Goal: Transaction & Acquisition: Purchase product/service

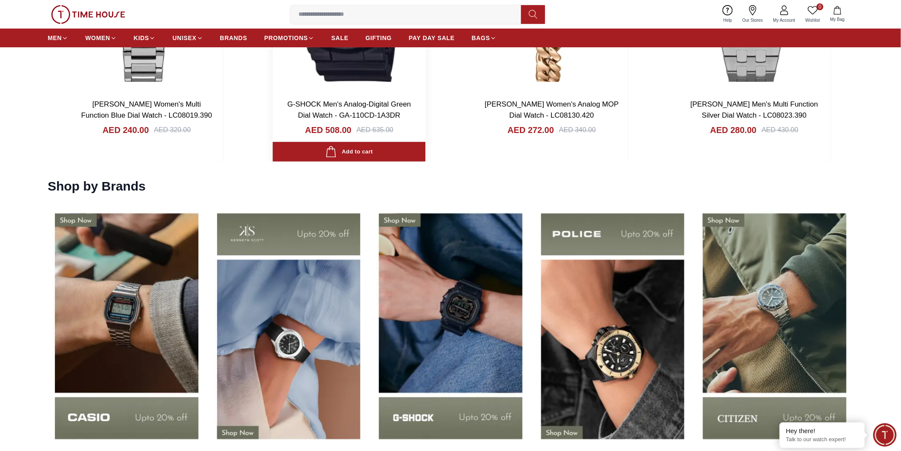
scroll to position [1420, 0]
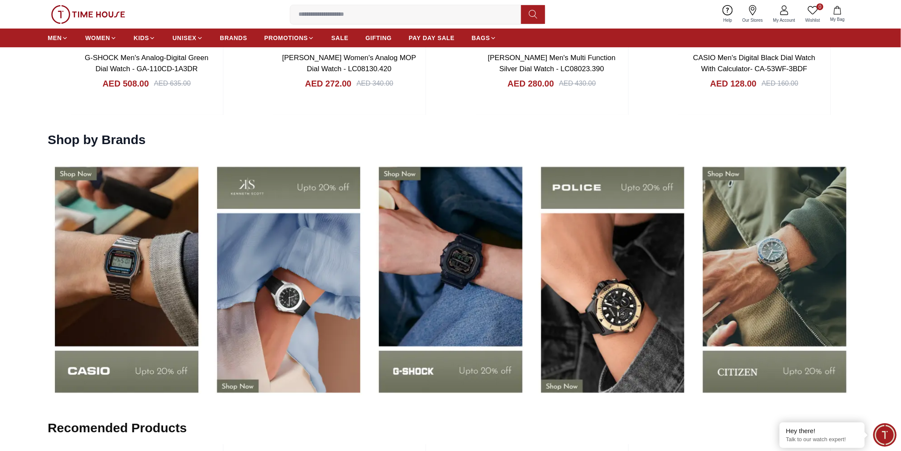
click at [607, 294] on img at bounding box center [613, 279] width 158 height 247
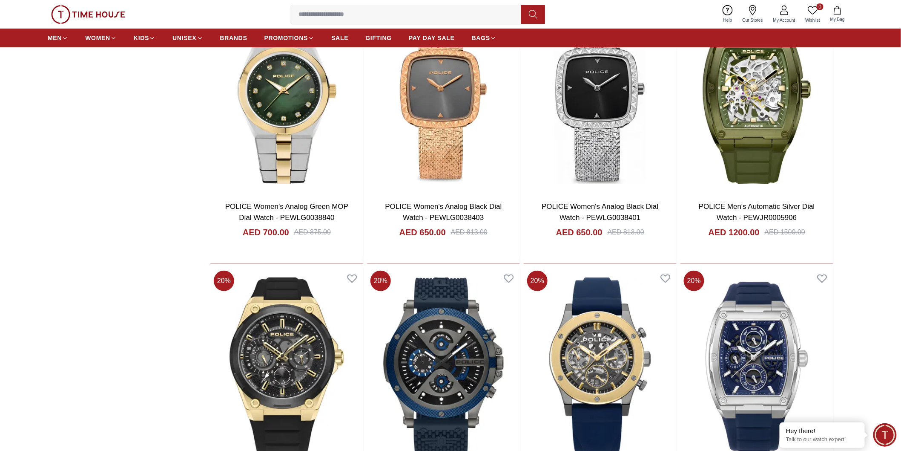
scroll to position [1325, 0]
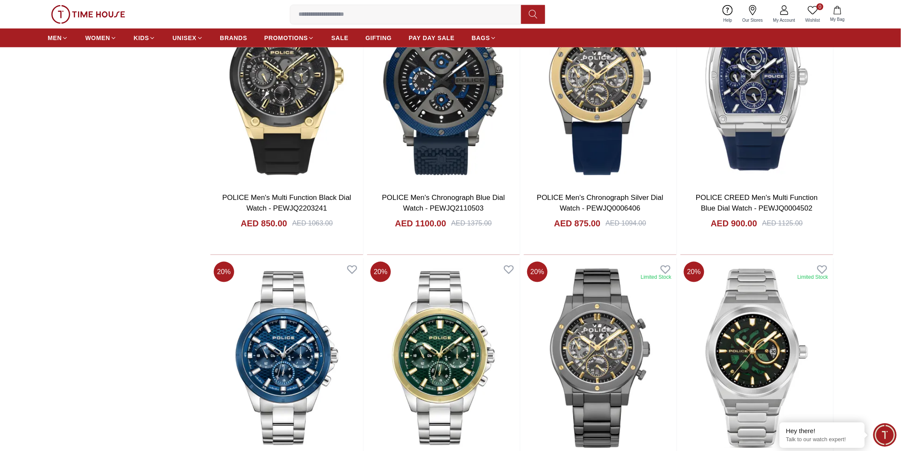
scroll to position [1609, 0]
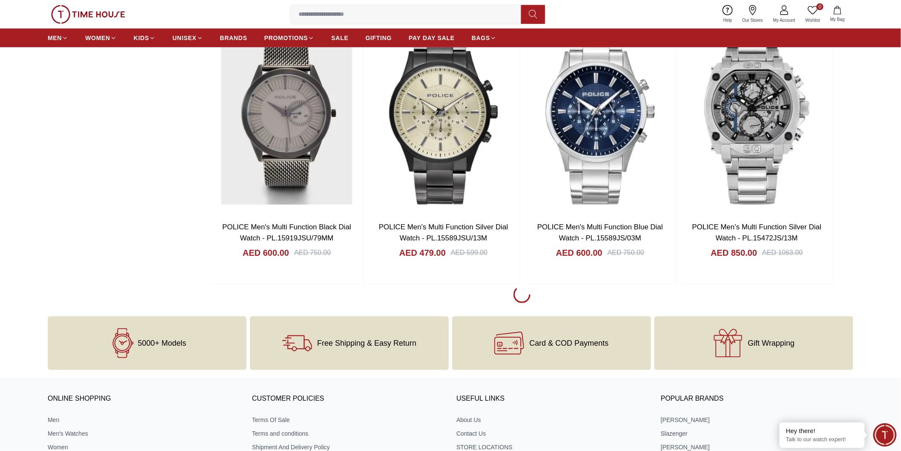
scroll to position [4449, 0]
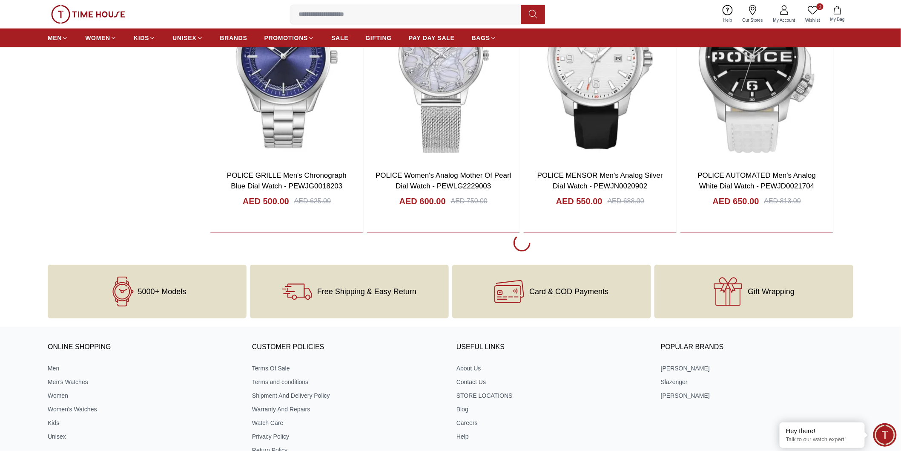
scroll to position [7147, 0]
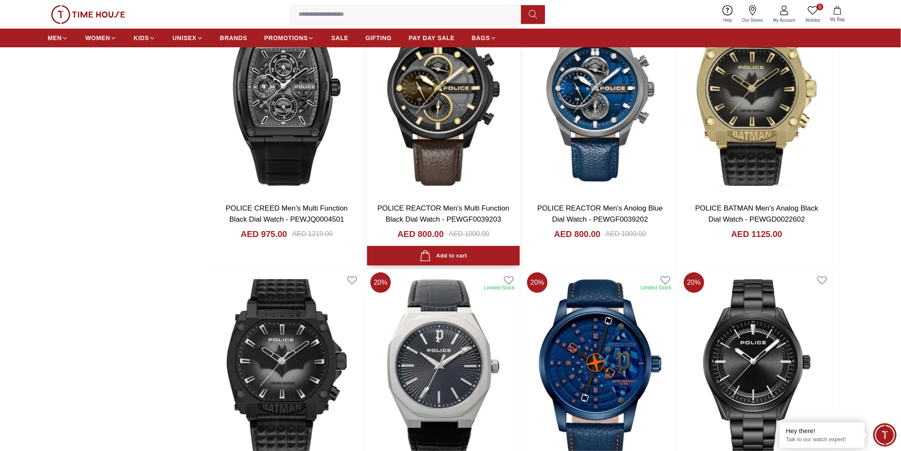
scroll to position [6519, 0]
